Goal: Task Accomplishment & Management: Manage account settings

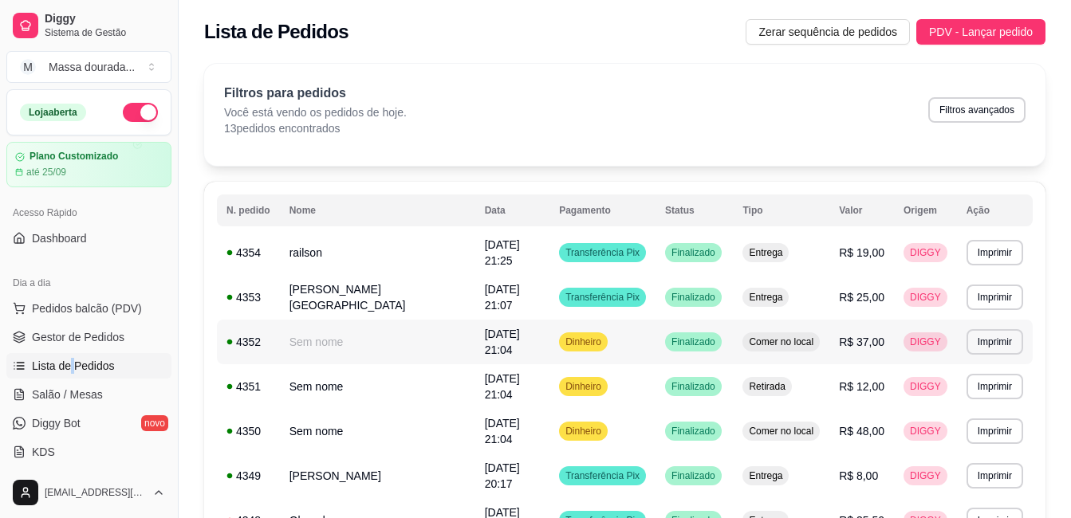
click at [800, 329] on td "Comer no local" at bounding box center [781, 342] width 96 height 45
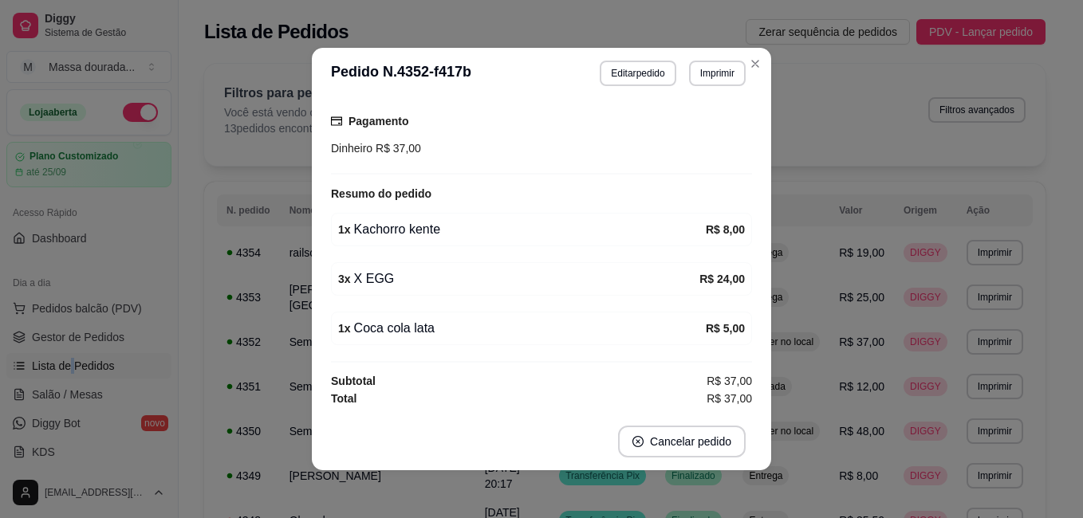
scroll to position [141, 0]
click at [658, 85] on button "Editar pedido" at bounding box center [637, 74] width 76 height 26
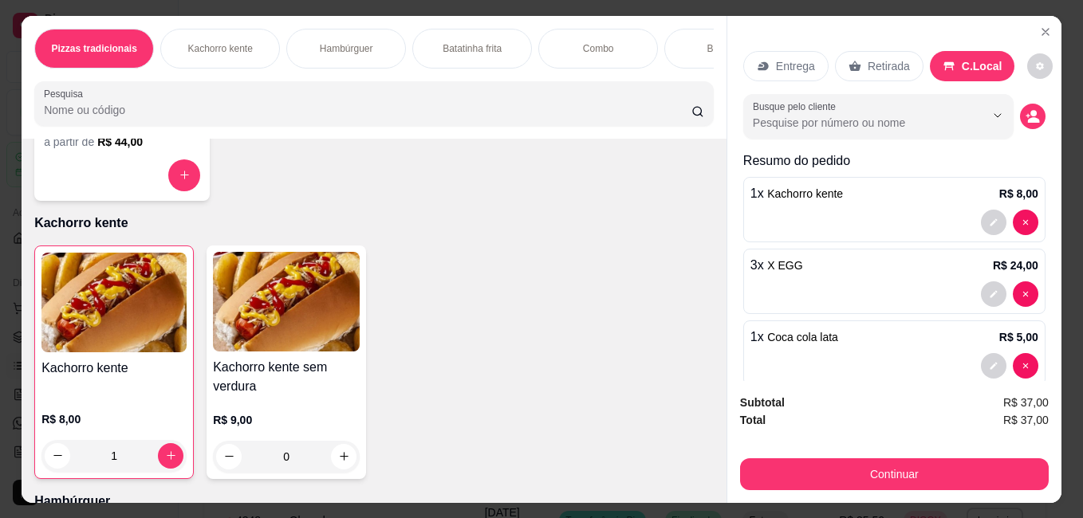
scroll to position [478, 0]
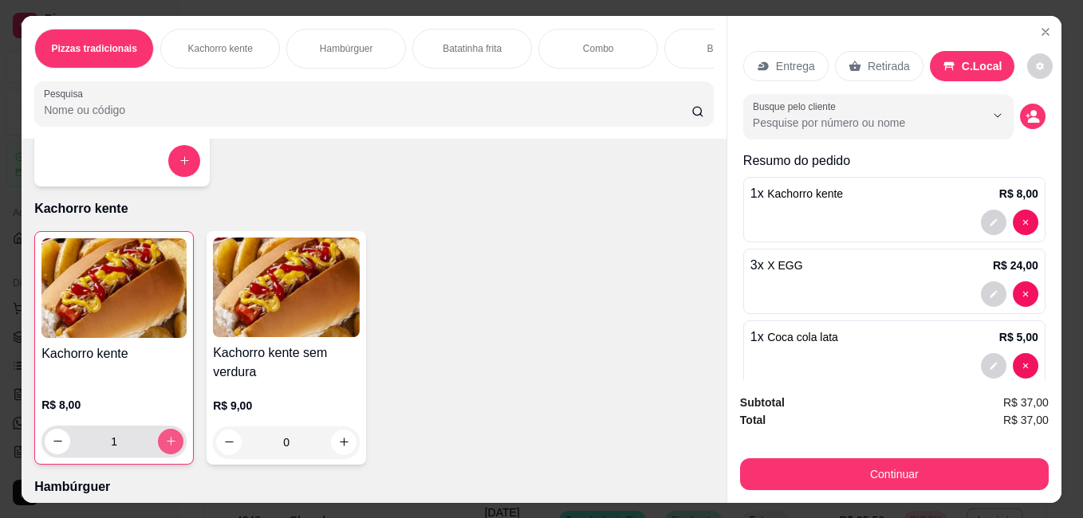
click at [167, 443] on icon "increase-product-quantity" at bounding box center [171, 441] width 12 height 12
type input "2"
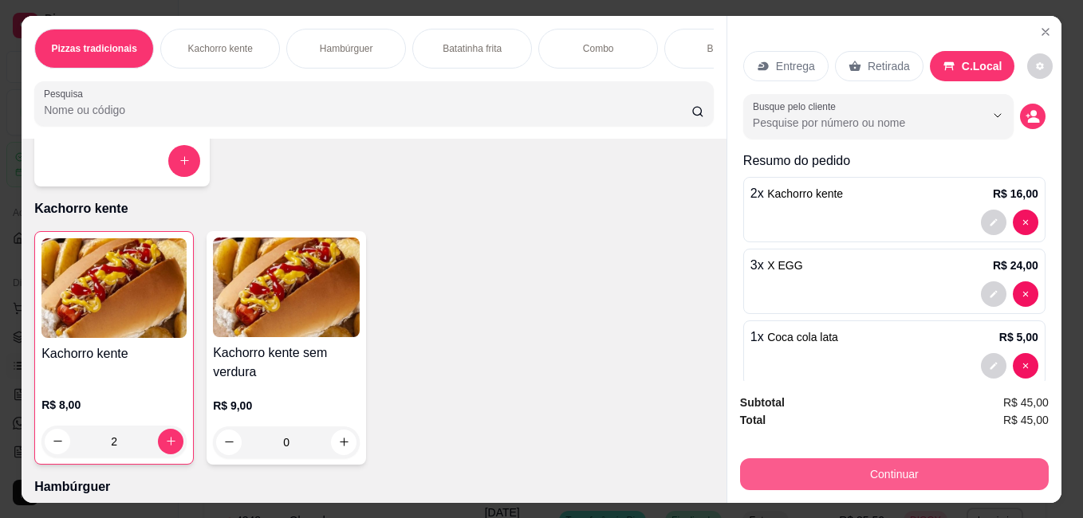
click at [887, 474] on button "Continuar" at bounding box center [894, 474] width 309 height 32
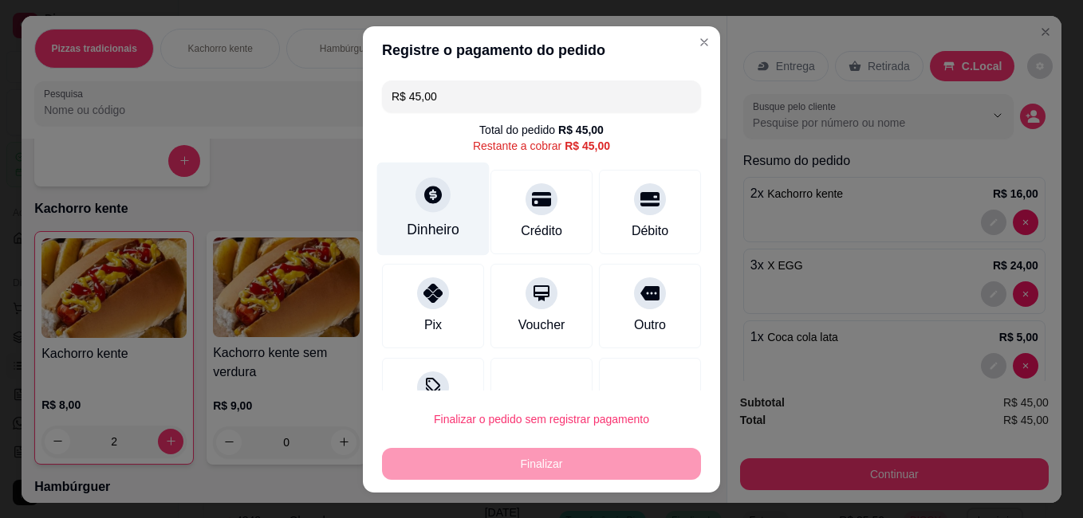
click at [436, 213] on div "Dinheiro" at bounding box center [433, 208] width 112 height 93
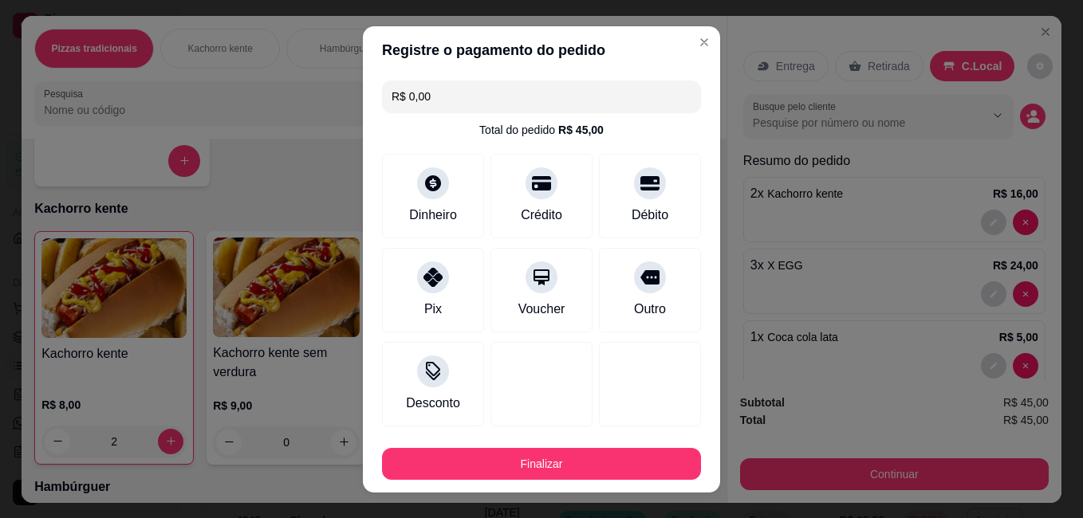
type input "R$ 0,00"
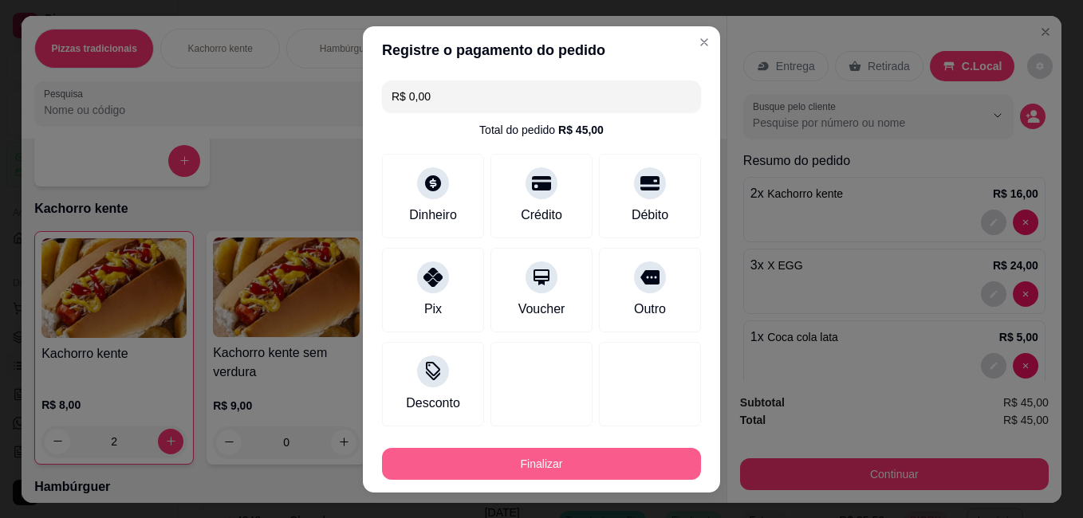
click at [586, 454] on button "Finalizar" at bounding box center [541, 464] width 319 height 32
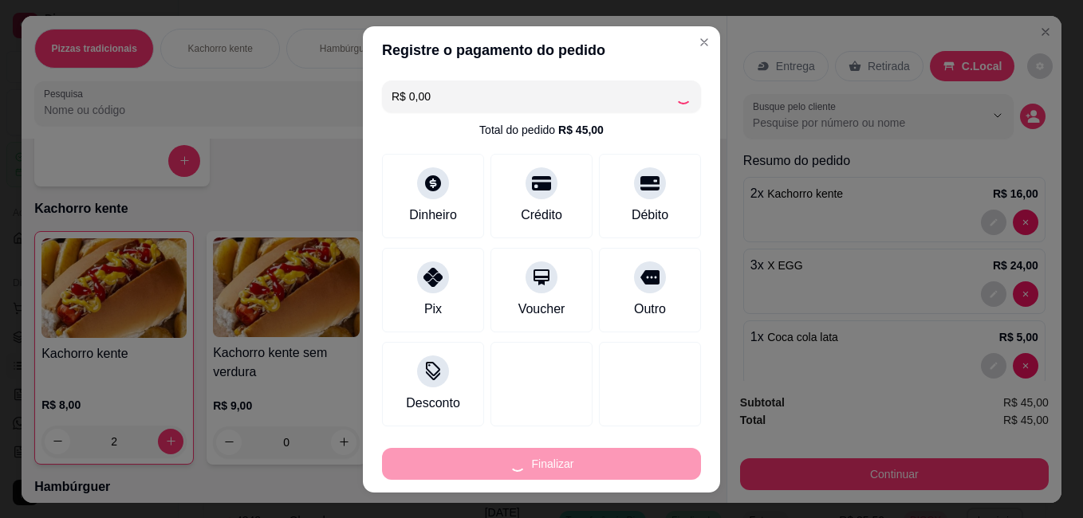
type input "0"
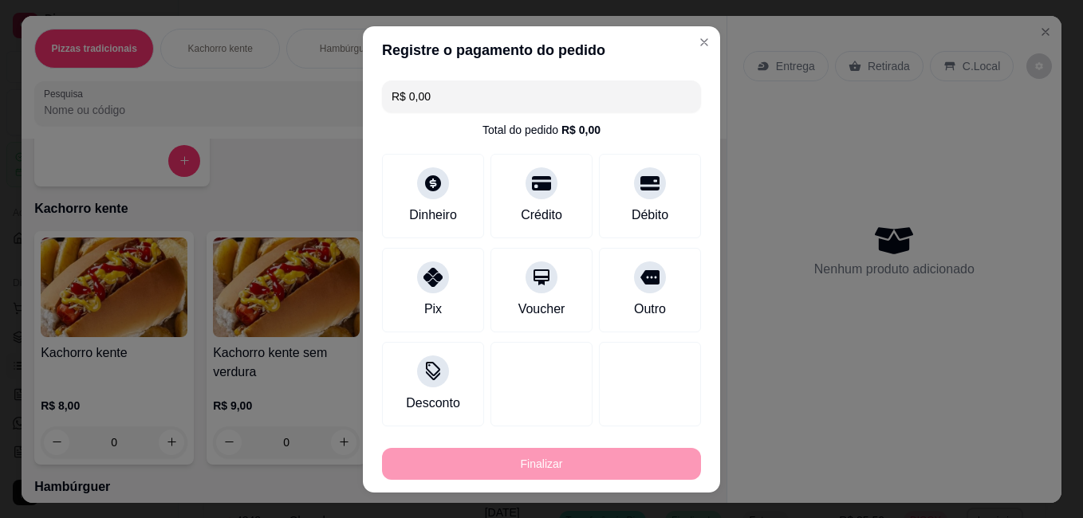
type input "-R$ 45,00"
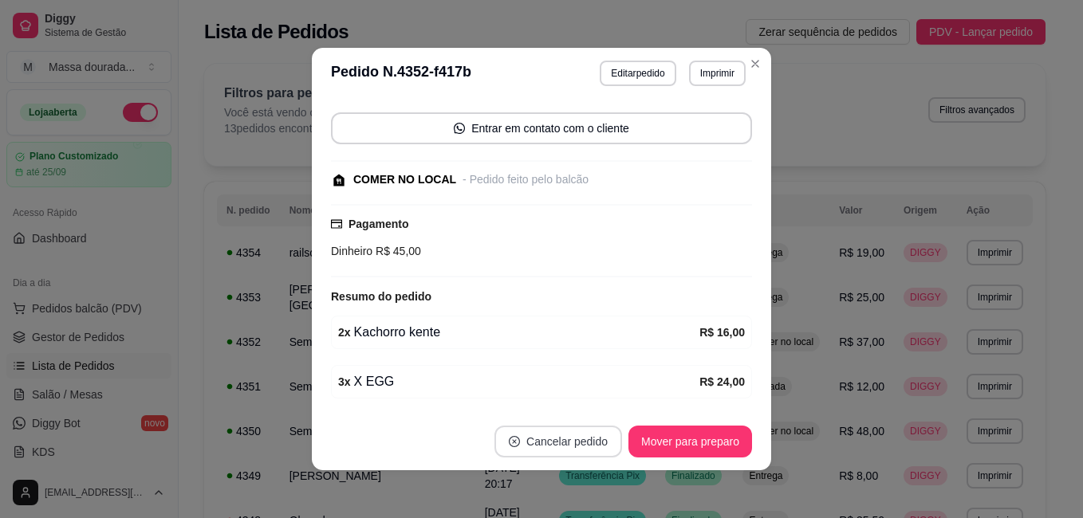
scroll to position [245, 0]
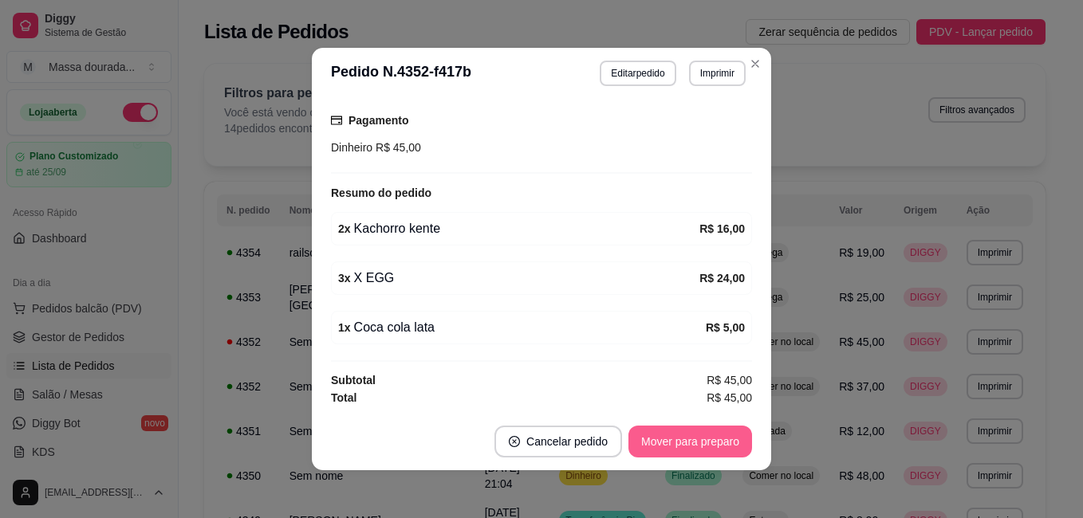
click at [703, 443] on button "Mover para preparo" at bounding box center [690, 442] width 124 height 32
click at [704, 444] on button "Mover para retirada disponível" at bounding box center [663, 441] width 171 height 31
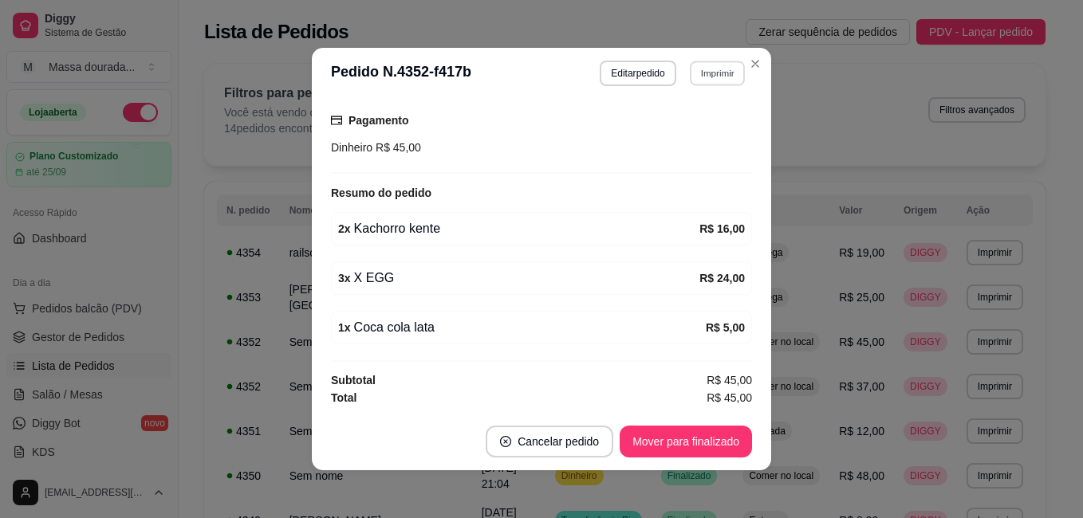
click at [712, 78] on button "Imprimir" at bounding box center [717, 73] width 55 height 25
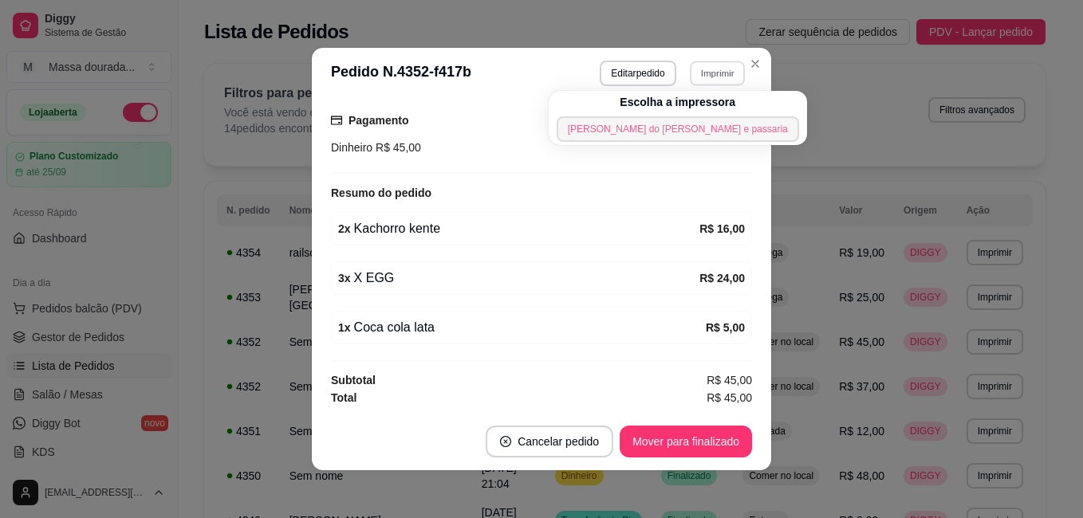
click at [707, 138] on button "[PERSON_NAME] do [PERSON_NAME] e passaria" at bounding box center [677, 129] width 242 height 26
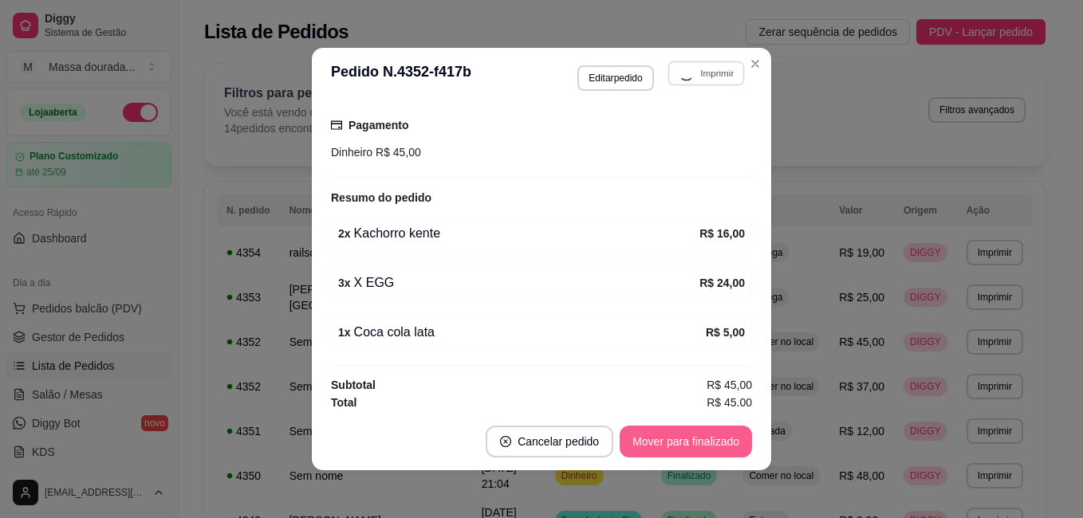
click at [700, 440] on button "Mover para finalizado" at bounding box center [685, 442] width 132 height 32
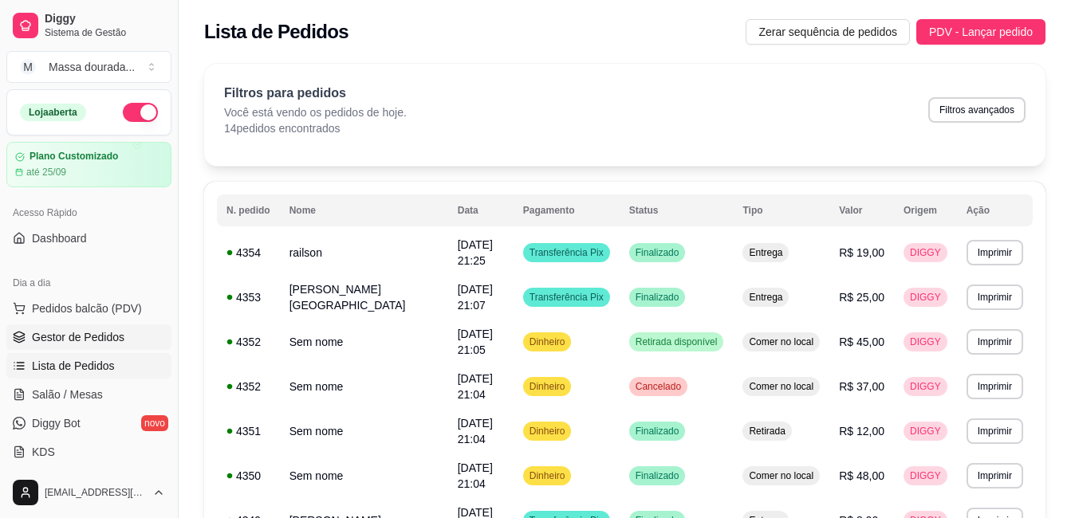
click at [86, 346] on link "Gestor de Pedidos" at bounding box center [88, 337] width 165 height 26
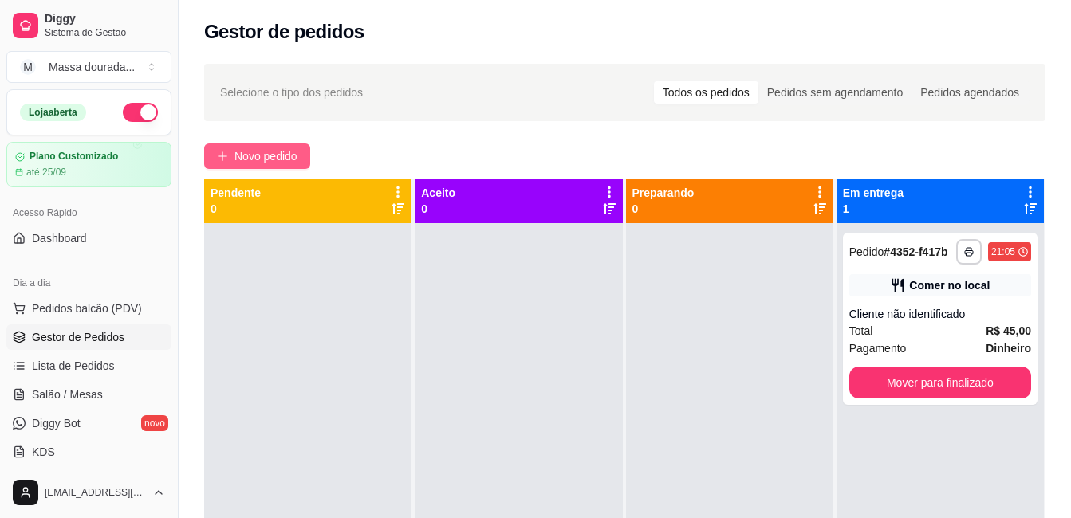
click at [247, 152] on span "Novo pedido" at bounding box center [265, 156] width 63 height 18
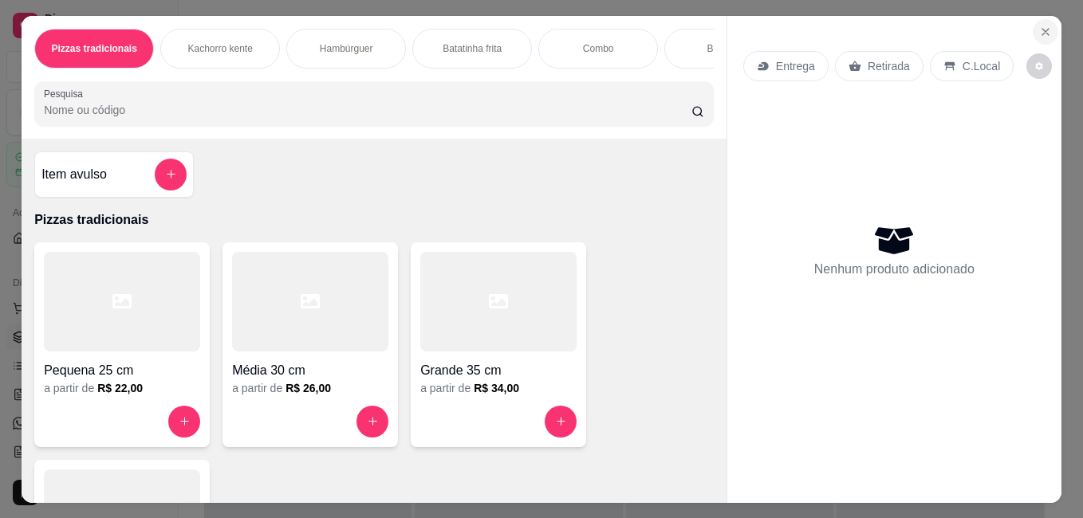
click at [1042, 29] on icon "Close" at bounding box center [1045, 32] width 6 height 6
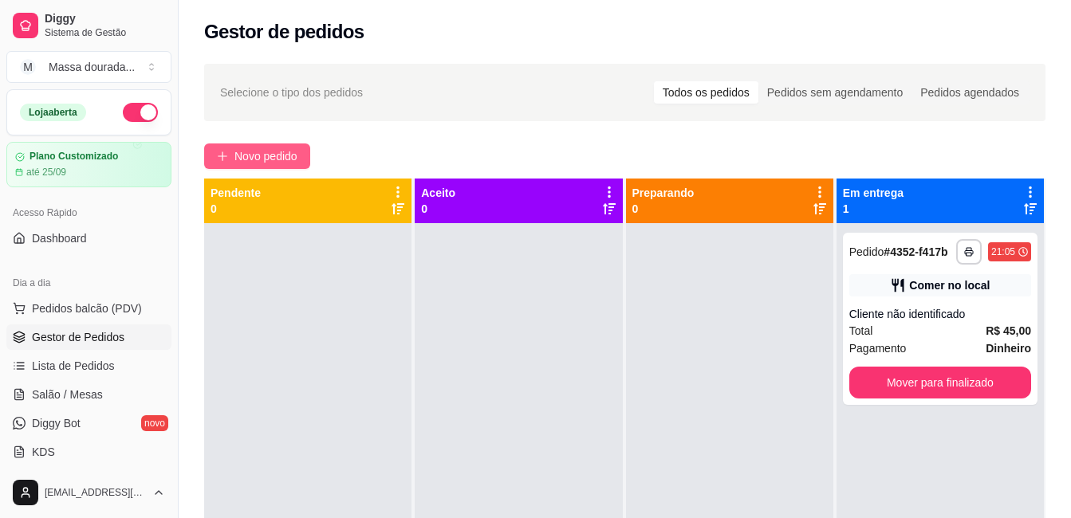
click at [247, 152] on span "Novo pedido" at bounding box center [265, 156] width 63 height 18
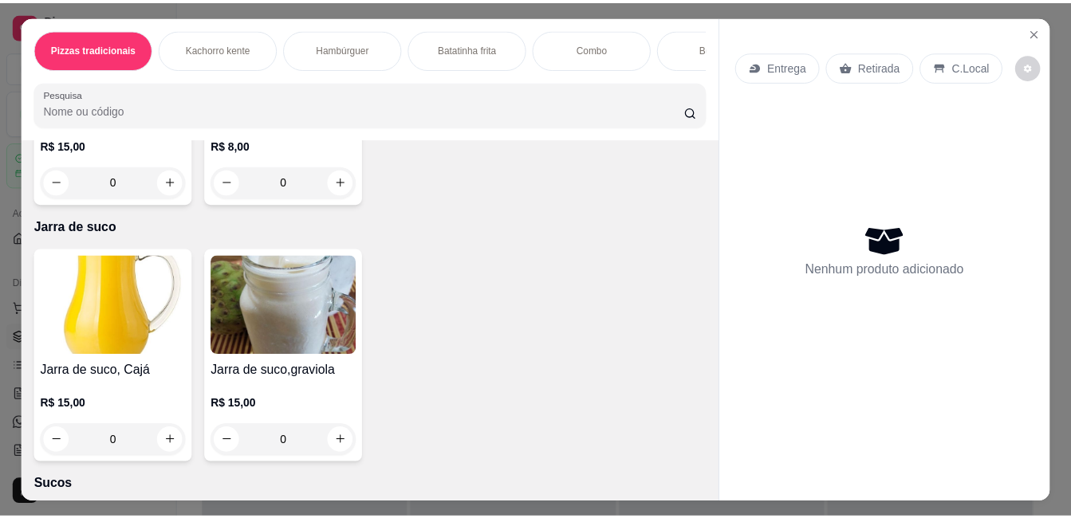
scroll to position [2232, 0]
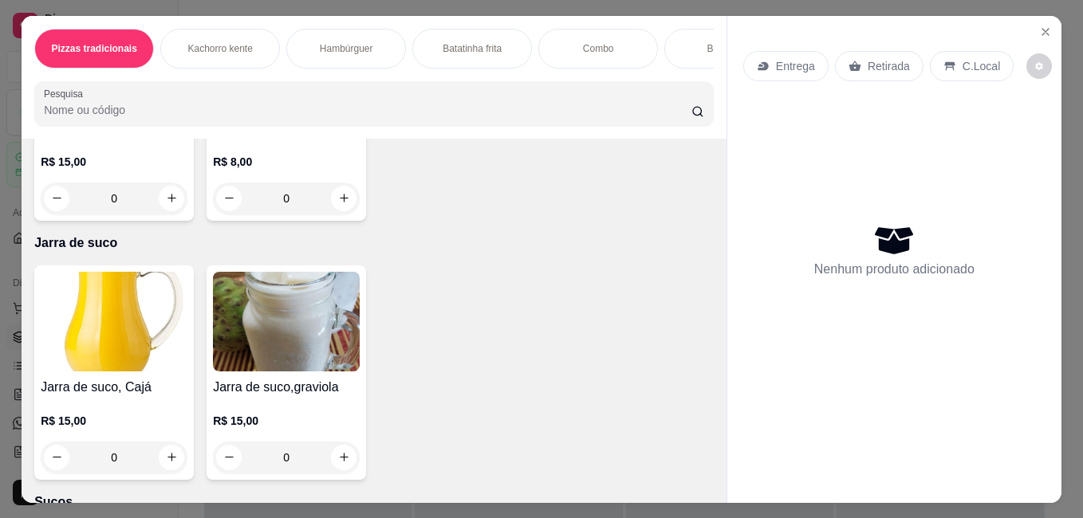
type input "1"
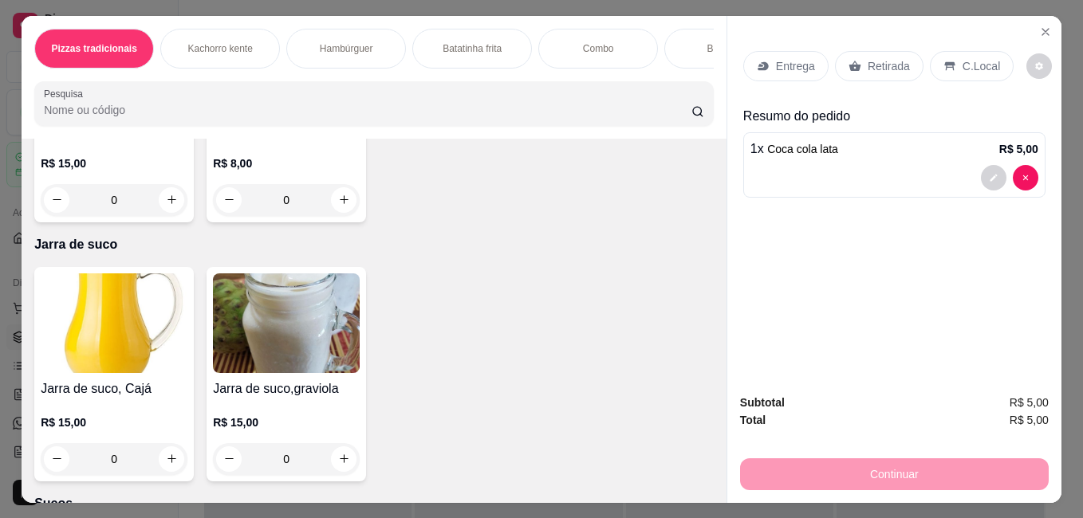
click at [890, 69] on div "Retirada" at bounding box center [879, 66] width 88 height 30
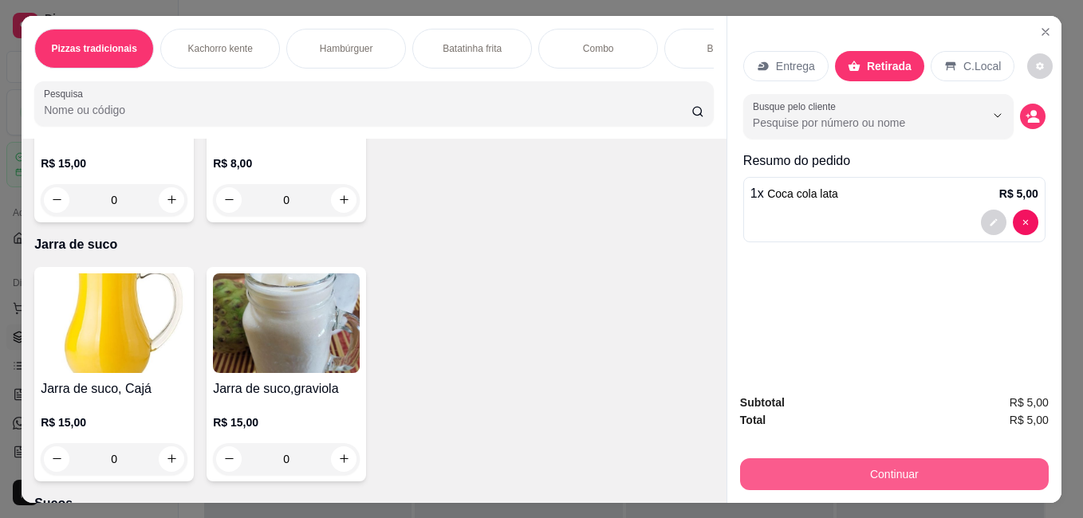
click at [910, 469] on button "Continuar" at bounding box center [894, 474] width 309 height 32
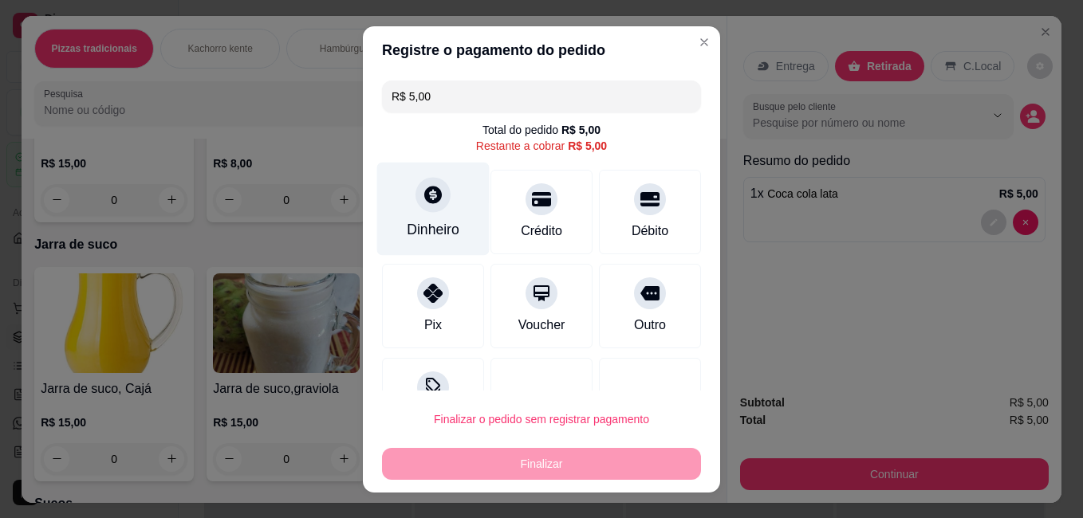
click at [432, 204] on icon at bounding box center [433, 194] width 21 height 21
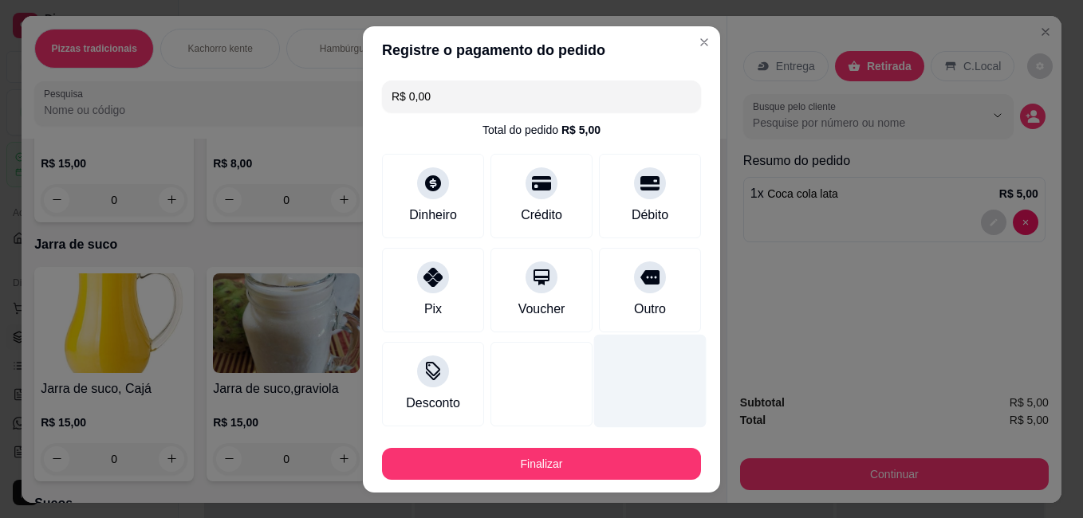
type input "R$ 0,00"
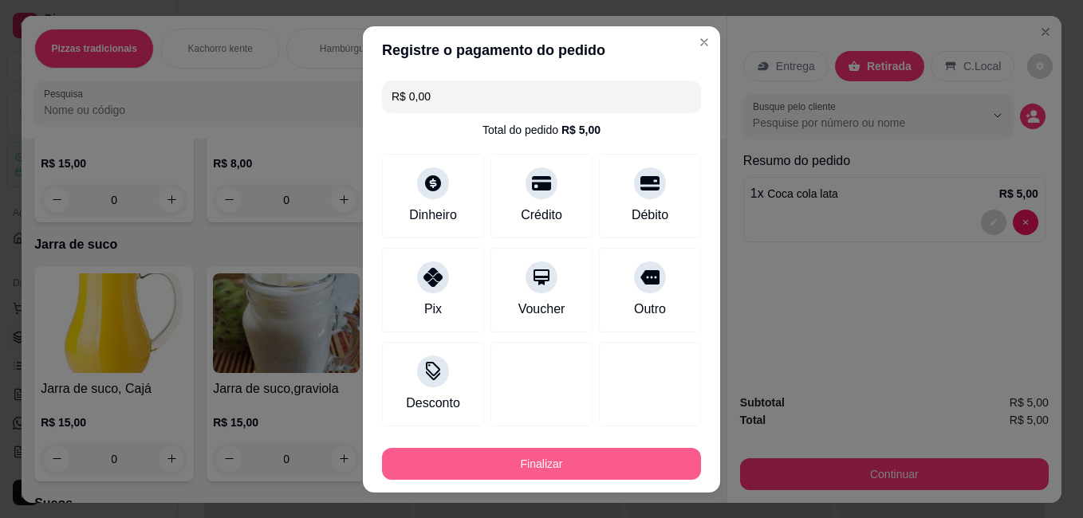
click at [579, 451] on button "Finalizar" at bounding box center [541, 464] width 319 height 32
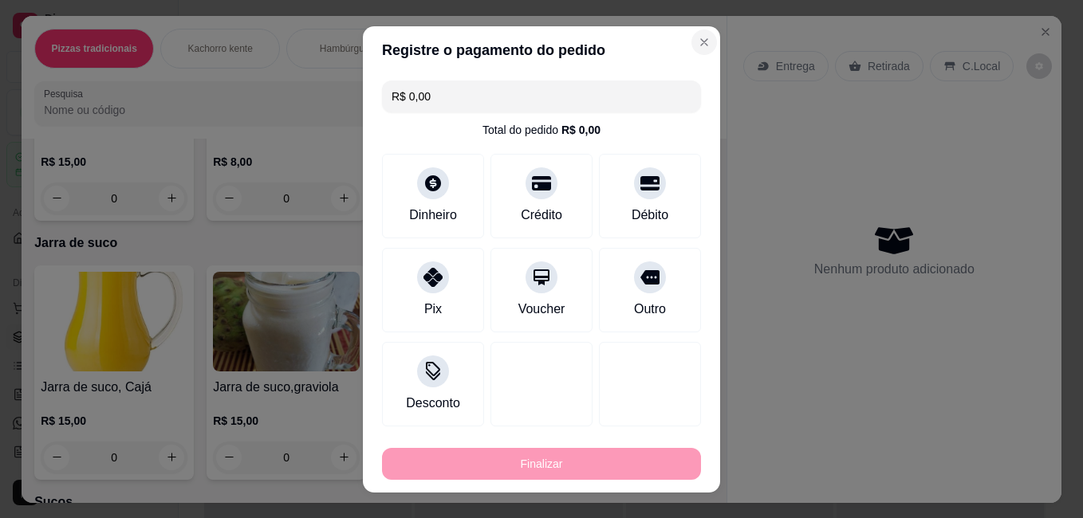
type input "0"
type input "-R$ 5,00"
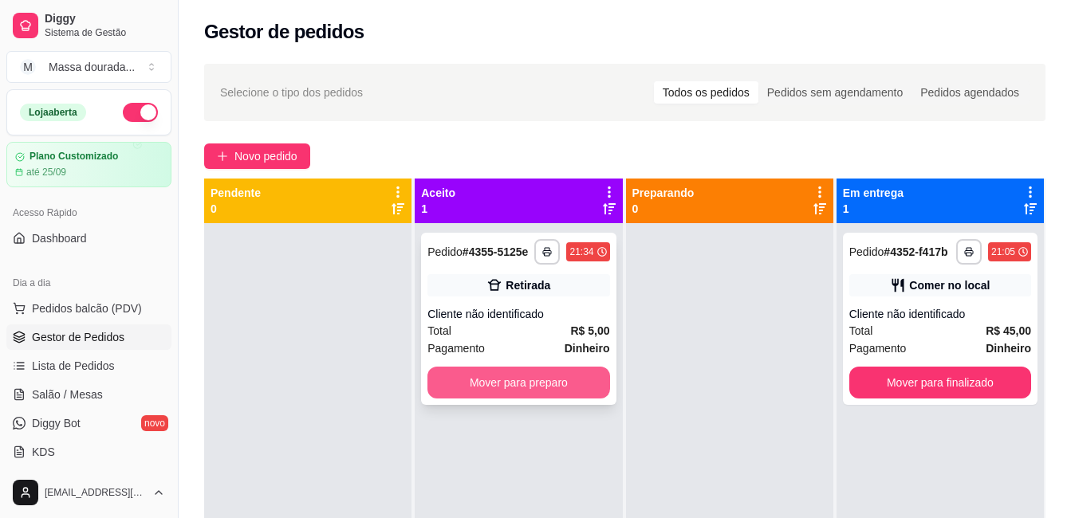
click at [556, 378] on button "Mover para preparo" at bounding box center [518, 383] width 182 height 32
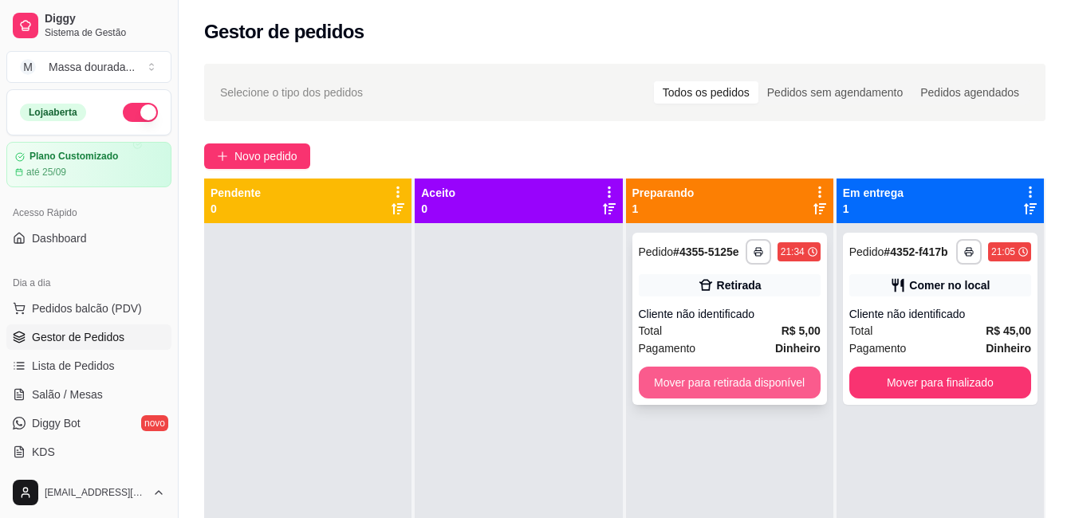
click at [708, 377] on button "Mover para retirada disponível" at bounding box center [730, 383] width 182 height 32
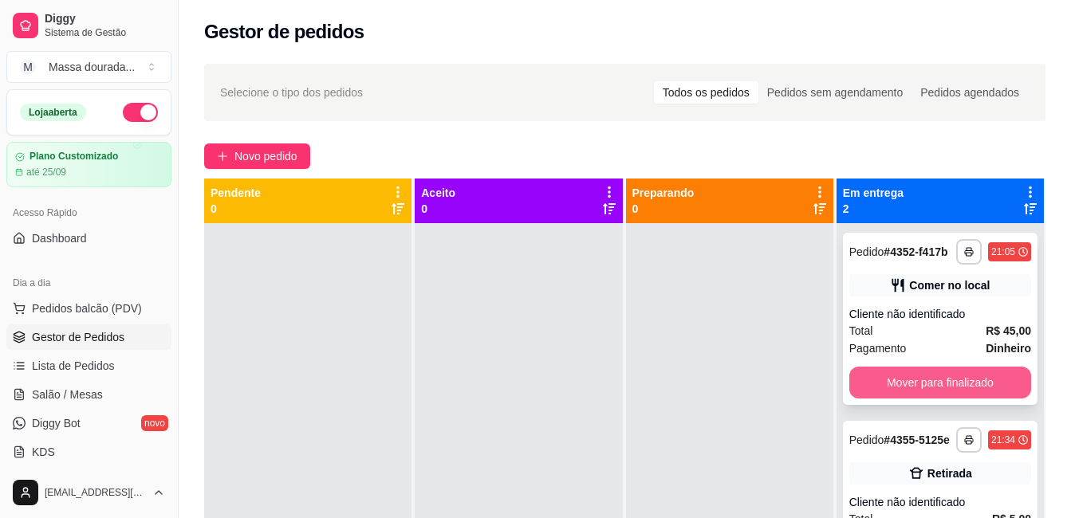
click at [919, 372] on button "Mover para finalizado" at bounding box center [940, 383] width 182 height 32
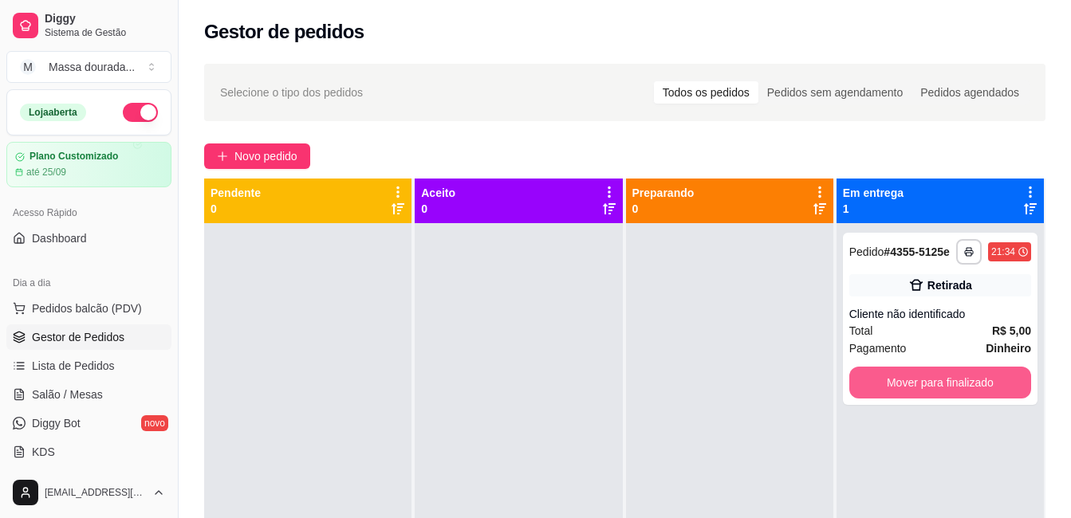
click at [919, 372] on button "Mover para finalizado" at bounding box center [940, 383] width 182 height 32
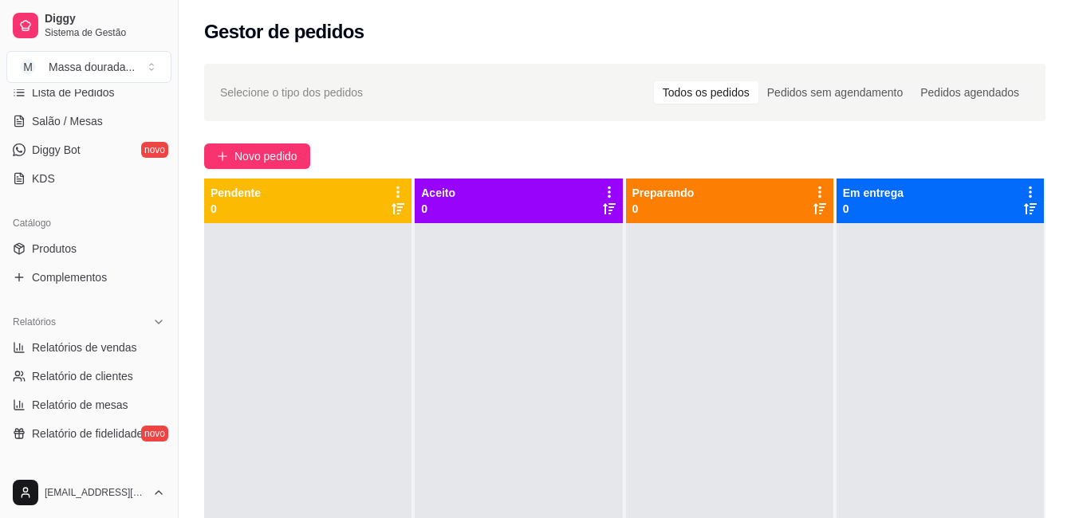
scroll to position [239, 0]
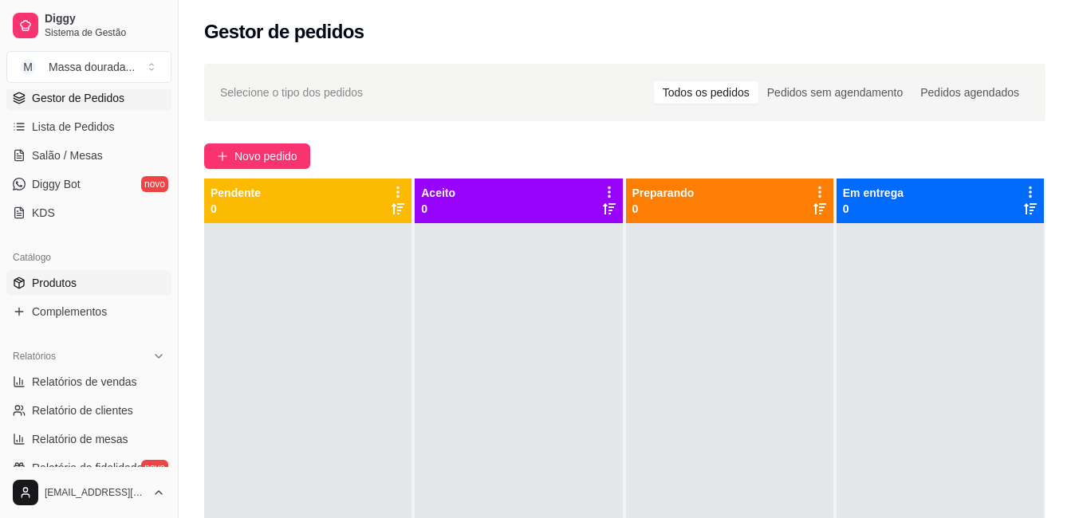
click at [72, 280] on span "Produtos" at bounding box center [54, 283] width 45 height 16
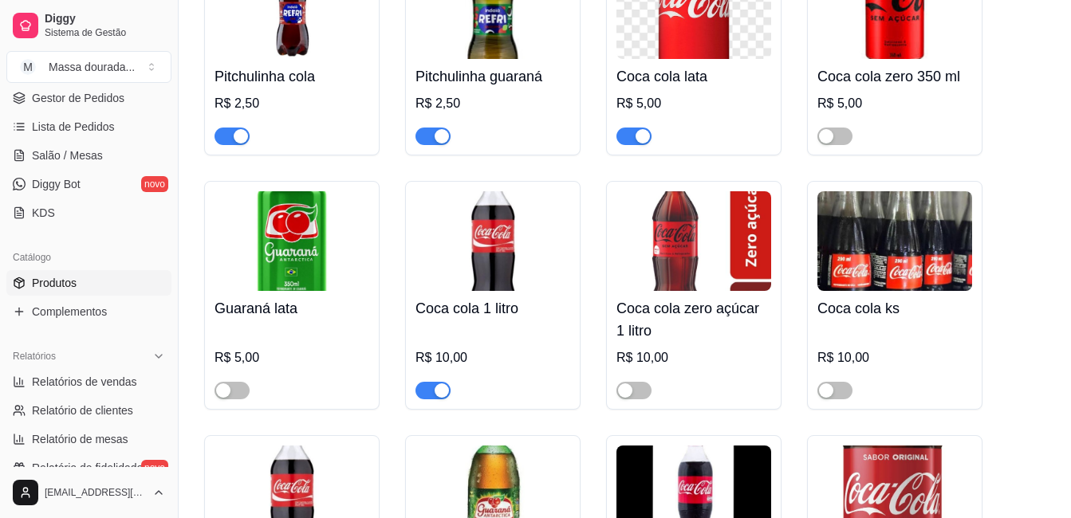
scroll to position [3667, 0]
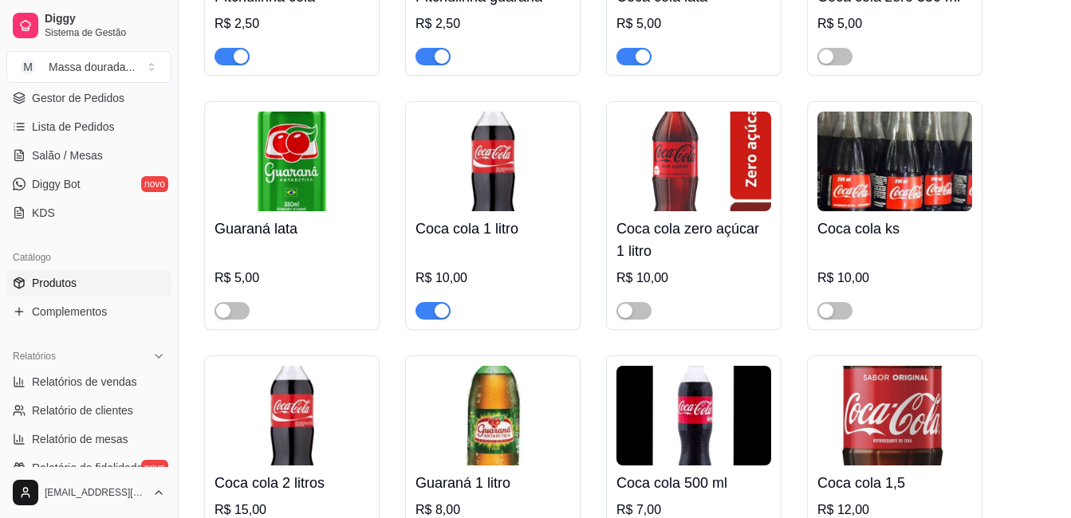
click at [438, 318] on div "button" at bounding box center [441, 311] width 14 height 14
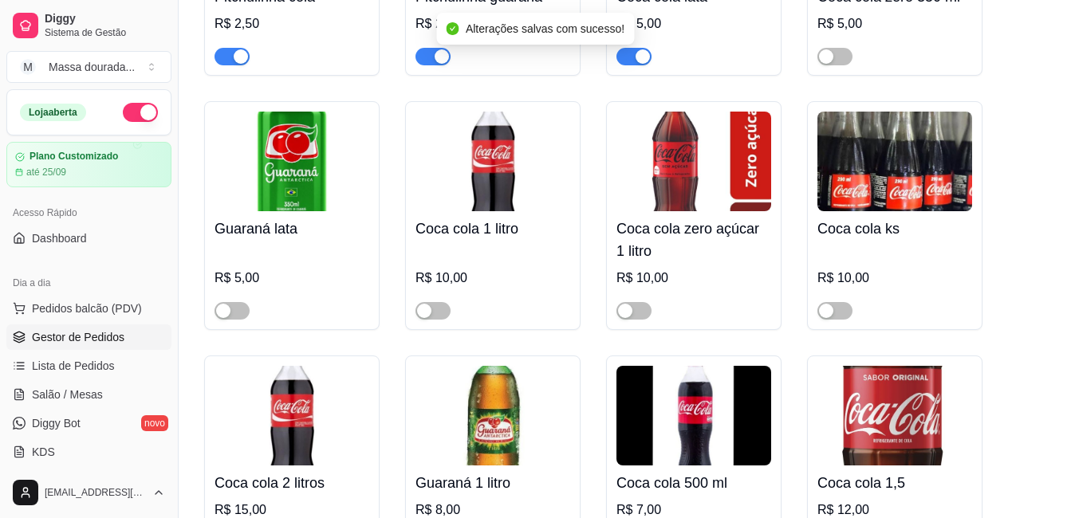
click at [85, 335] on span "Gestor de Pedidos" at bounding box center [78, 337] width 92 height 16
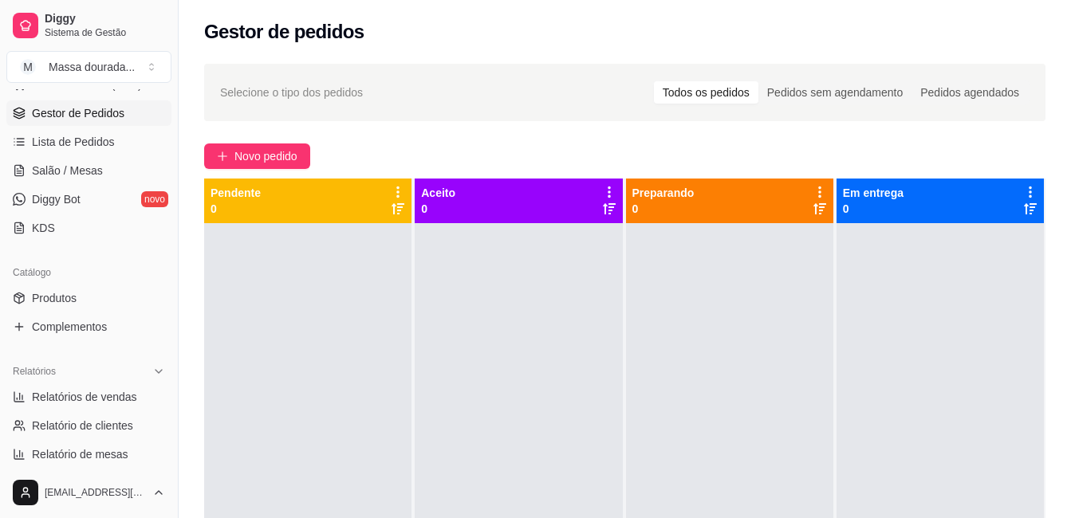
scroll to position [239, 0]
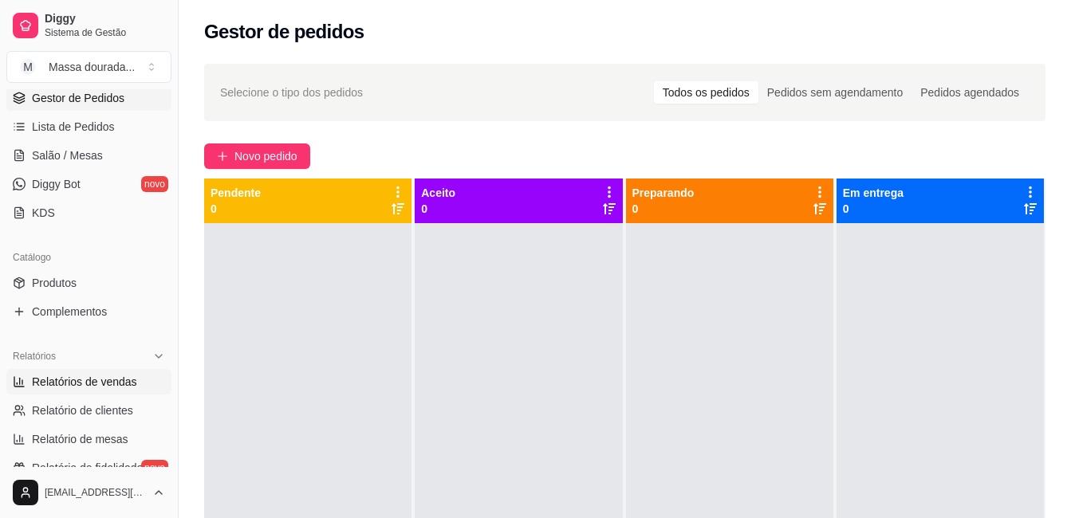
click at [77, 376] on span "Relatórios de vendas" at bounding box center [84, 382] width 105 height 16
select select "ALL"
select select "0"
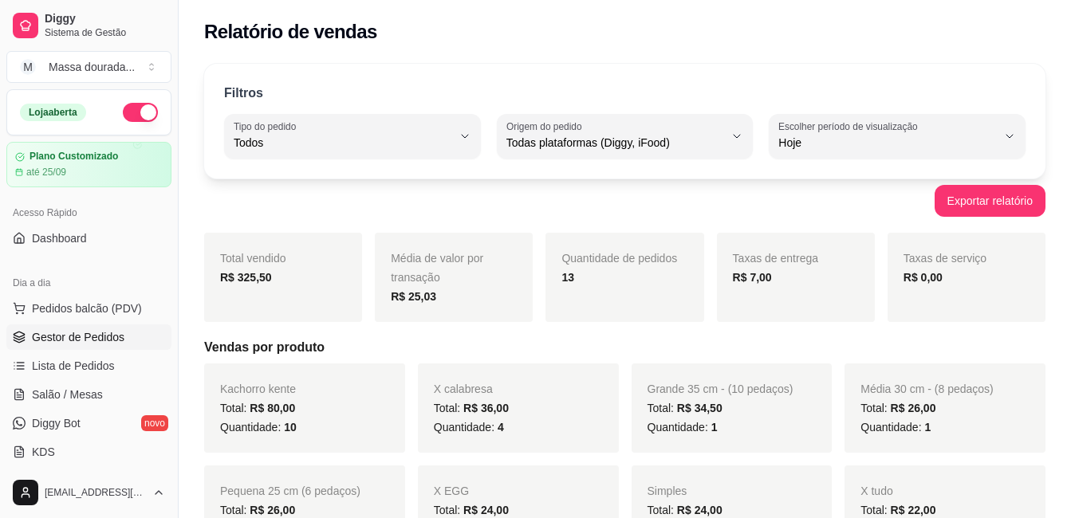
click at [92, 338] on span "Gestor de Pedidos" at bounding box center [78, 337] width 92 height 16
